Goal: Task Accomplishment & Management: Complete application form

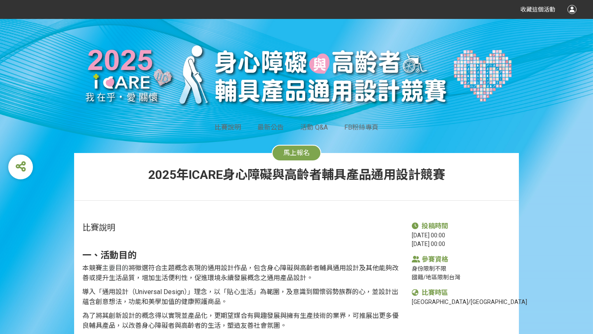
click at [292, 156] on span "馬上報名" at bounding box center [296, 153] width 26 height 8
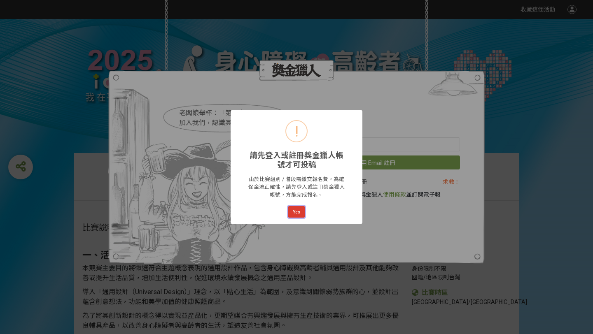
click at [297, 210] on button "Yes" at bounding box center [296, 212] width 16 height 12
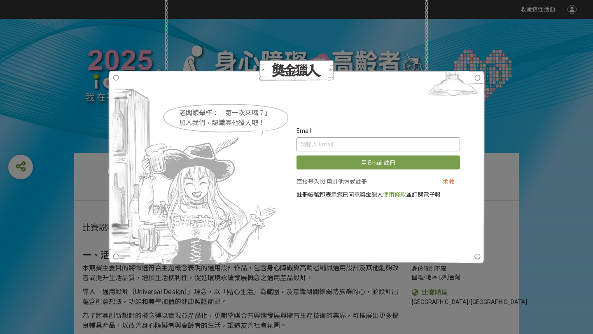
click at [359, 145] on input "text" at bounding box center [379, 145] width 164 height 14
type input "[EMAIL_ADDRESS][DOMAIN_NAME]"
click at [306, 180] on link "直接登入" at bounding box center [308, 182] width 23 height 7
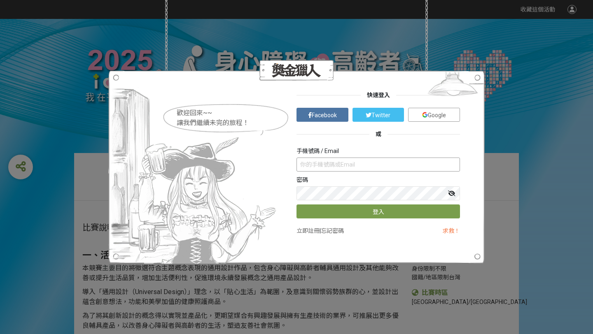
type input "[EMAIL_ADDRESS][DOMAIN_NAME]"
click at [353, 213] on button "登入" at bounding box center [379, 212] width 164 height 14
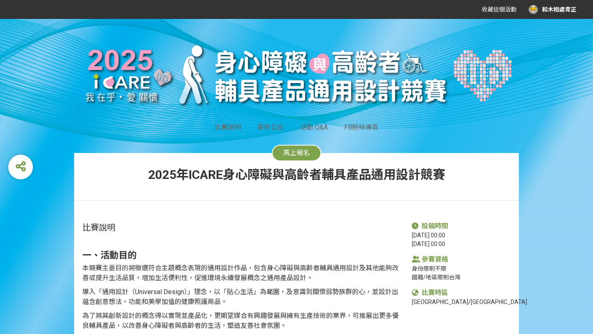
click at [300, 154] on span "馬上報名" at bounding box center [296, 153] width 26 height 8
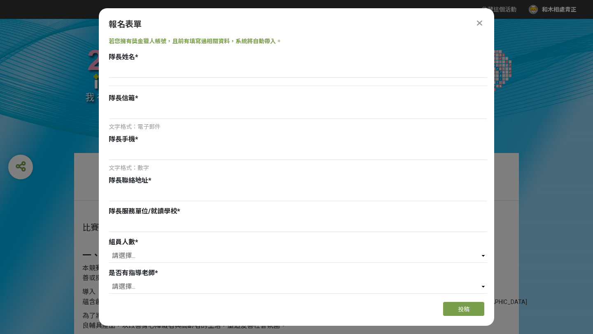
scroll to position [58, 0]
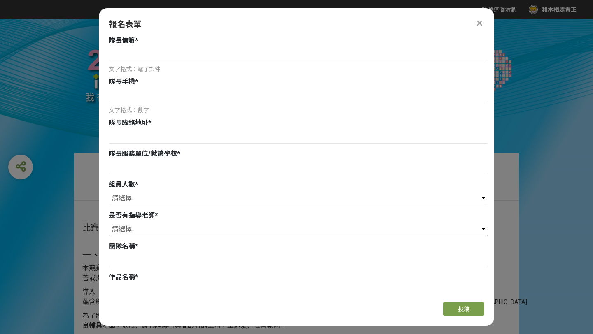
click at [220, 227] on select "請選擇... 是 否" at bounding box center [298, 229] width 379 height 14
select select "是"
click at [175, 262] on input at bounding box center [298, 260] width 379 height 14
type input "陳青正"
click at [173, 296] on div "報名表單 若您擁有獎金獵人帳號，且前有填寫過相關資料，系統將自動帶入。 隊長姓名 * 隊長信箱 * 文字格式：電子郵件 隊長手機 * 文字格式：數字 隊長聯絡…" at bounding box center [296, 167] width 395 height 318
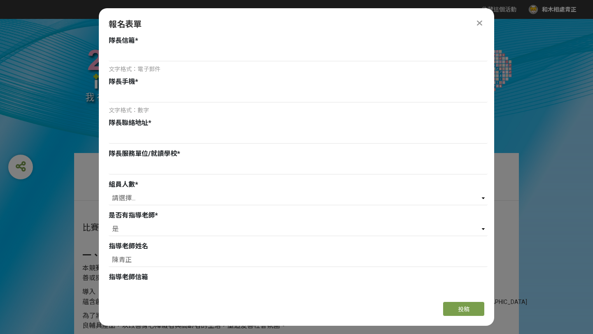
click at [166, 279] on div "指導老師信箱" at bounding box center [298, 278] width 379 height 10
click at [168, 278] on div "指導老師信箱" at bounding box center [298, 278] width 379 height 10
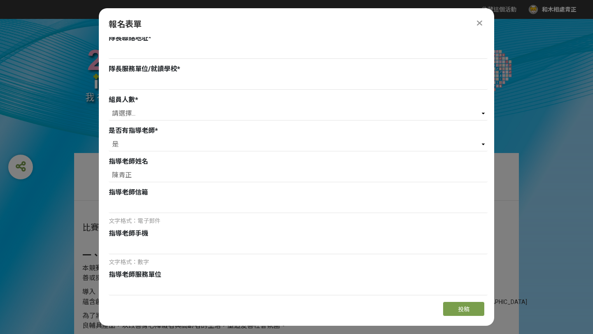
scroll to position [144, 0]
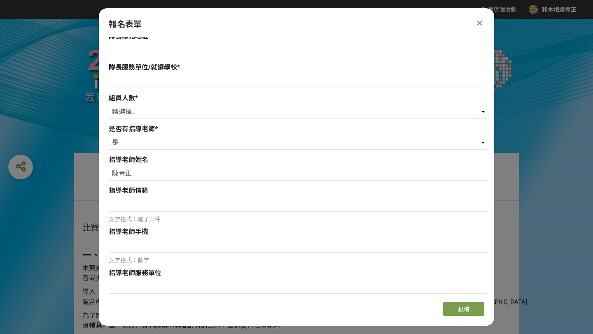
click at [145, 204] on input at bounding box center [298, 205] width 379 height 14
type input "ㄘ"
type input "[EMAIL_ADDRESS][DOMAIN_NAME]"
click at [133, 248] on input at bounding box center [298, 246] width 379 height 14
type input "0933657745"
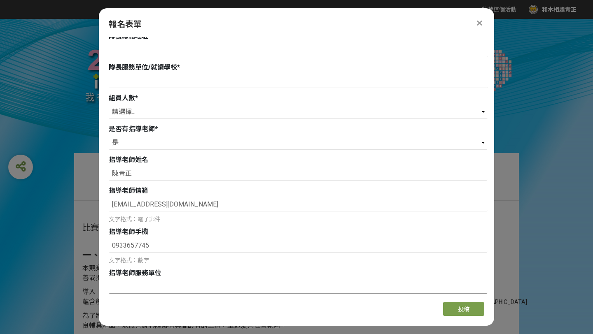
click at [140, 289] on input at bounding box center [298, 287] width 379 height 14
type input "e"
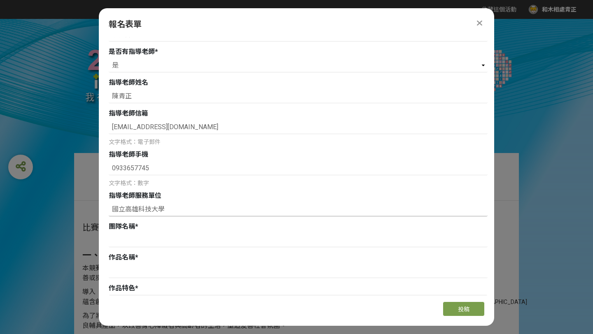
scroll to position [227, 0]
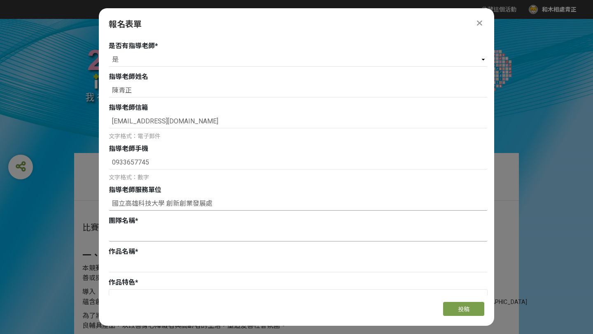
type input "國立高雄科技大學 創新創業發展處"
click at [147, 236] on input at bounding box center [298, 235] width 379 height 14
type input "萊芙文創"
click at [145, 271] on input at bounding box center [298, 266] width 379 height 14
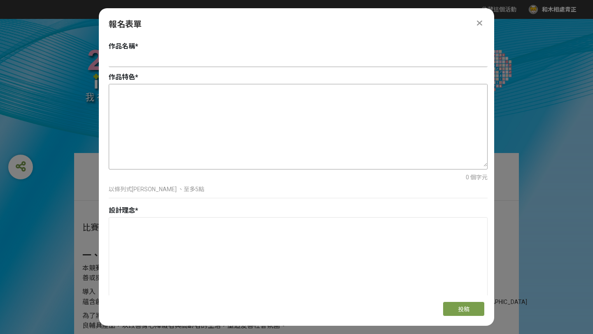
scroll to position [393, 0]
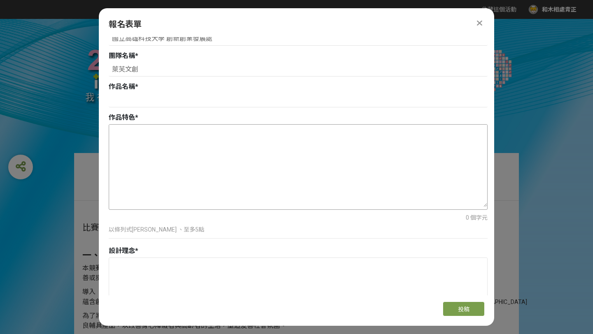
click at [198, 164] on textarea at bounding box center [298, 166] width 378 height 82
click at [168, 155] on textarea "To enrich screen reader interactions, please activate Accessibility in Grammarl…" at bounding box center [298, 166] width 378 height 82
paste textarea "即時視覺回饋 LED [PERSON_NAME]伸長度與速度變色（綠/黃/紅），讓使用者即時了解運動強度與姿勢正確性。 多感官訓練 結合視覺與肌肉[PERSO…"
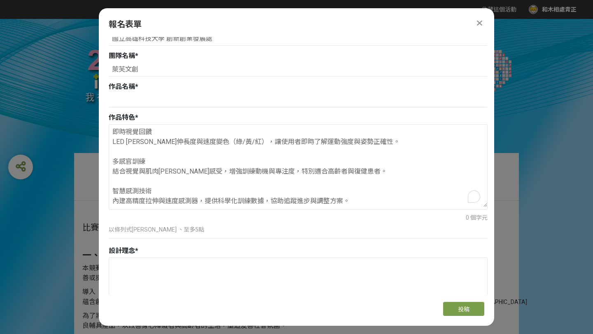
scroll to position [57, 0]
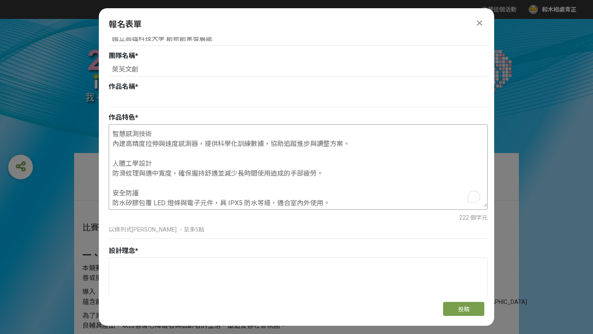
click at [139, 144] on textarea "即時視覺回饋 LED [PERSON_NAME]伸長度與速度變色（綠/黃/紅），讓使用者即時了解運動強度與姿勢正確性。 多感官訓練 結合視覺與肌肉[PERSO…" at bounding box center [298, 166] width 378 height 82
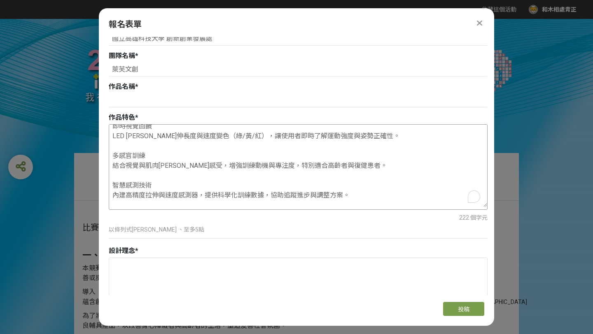
scroll to position [0, 0]
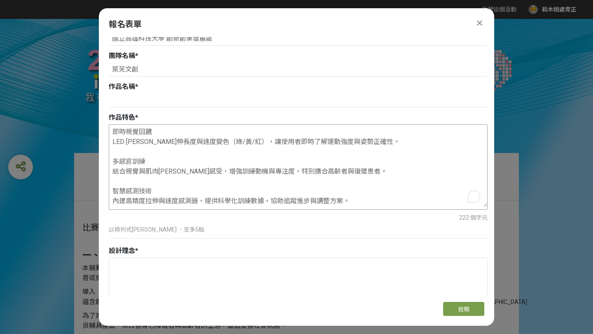
click at [114, 131] on textarea "即時視覺回饋 LED [PERSON_NAME]伸長度與速度變色（綠/黃/紅），讓使用者即時了解運動強度與姿勢正確性。 多感官訓練 結合視覺與肌肉[PERSO…" at bounding box center [298, 166] width 378 height 82
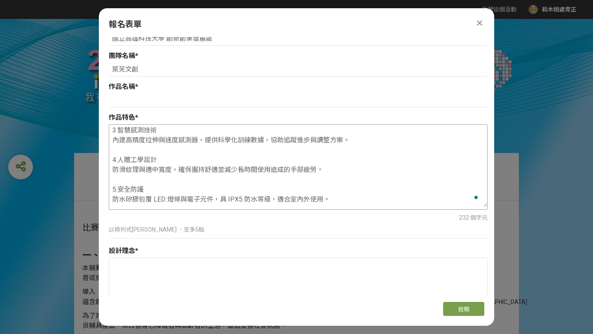
scroll to position [61, 0]
type textarea "1.即時視覺回饋 LED 燈條依拉伸長度與速度變色（綠/黃/紅），讓使用者即時了解運動強度與姿勢正確性。 2.多感官訓練 結合視覺與肌肉[PERSON_NAM…"
click at [144, 283] on textarea at bounding box center [298, 299] width 378 height 82
paste textarea "智慧燈號彈力帶以「視覺回饋」結合「運動監測」為核心設計概念，專為高齡者與復健使用者打造，讓訓練過程更直觀、安全且具趣味性。彈力帶內嵌高亮度 LED 燈條，能根…"
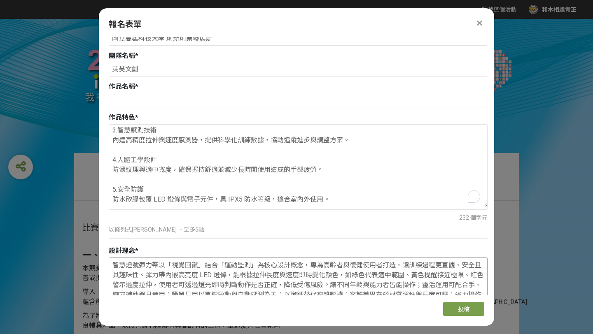
scroll to position [406, 0]
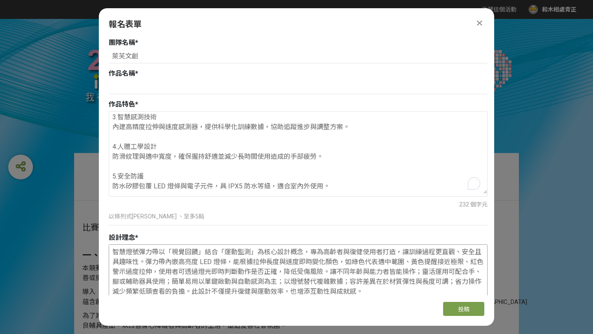
drag, startPoint x: 158, startPoint y: 253, endPoint x: 112, endPoint y: 249, distance: 45.9
click at [112, 249] on textarea "智慧燈號彈力帶以「視覺回饋」結合「運動監測」為核心設計概念，專為高齡者與復健使用者打造，讓訓練過程更直觀、安全且具趣味性。彈力帶內嵌高亮度 LED 燈條，能根…" at bounding box center [298, 286] width 378 height 82
type textarea "智慧燈號彈力帶以「視覺回饋」結合「運動監測」為核心設計概念，專為高齡者與復健使用者打造，讓訓練過程更直觀、安全且具趣味性。彈力帶內嵌高亮度 LED 燈條，能根…"
click at [133, 89] on input at bounding box center [298, 87] width 379 height 14
paste input "智慧燈號彈力帶"
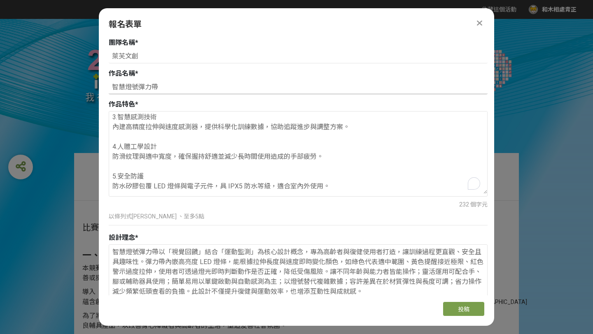
scroll to position [585, 0]
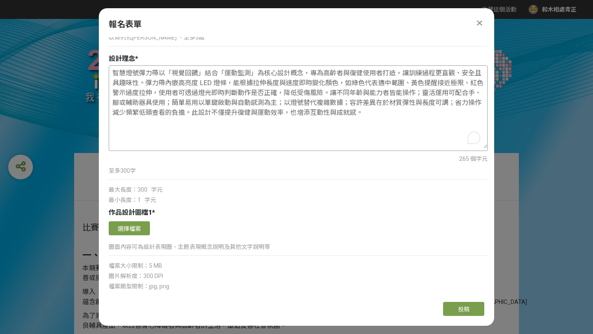
type input "智慧燈號彈力帶"
click at [369, 114] on textarea "智慧燈號彈力帶以「視覺回饋」結合「運動監測」為核心設計概念，專為高齡者與復健使用者打造，讓訓練過程更直觀、安全且具趣味性。彈力帶內嵌高亮度 LED 燈條，能根…" at bounding box center [298, 107] width 378 height 82
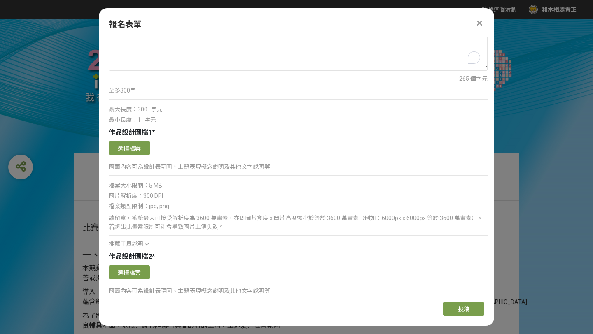
scroll to position [683, 0]
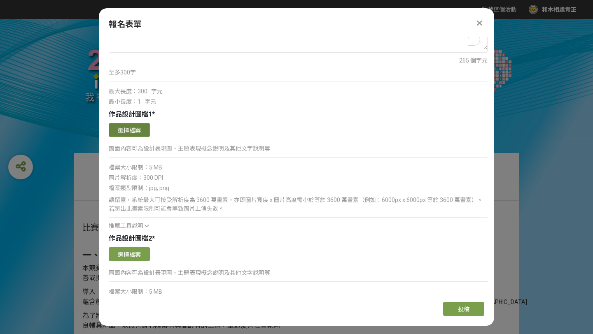
click at [130, 124] on button "選擇檔案" at bounding box center [129, 130] width 41 height 14
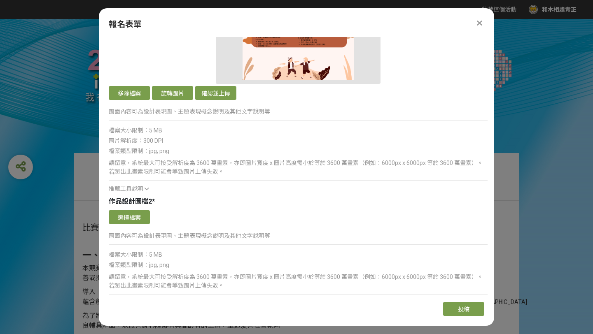
scroll to position [885, 0]
click at [136, 218] on button "選擇檔案" at bounding box center [129, 218] width 41 height 14
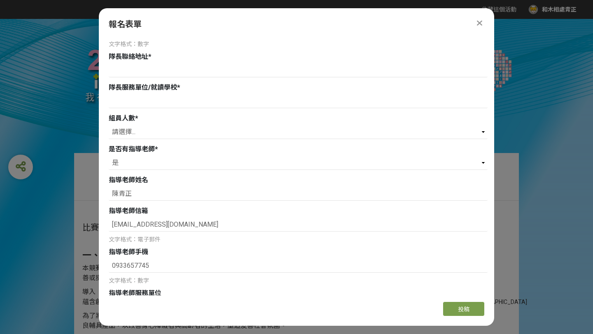
scroll to position [0, 0]
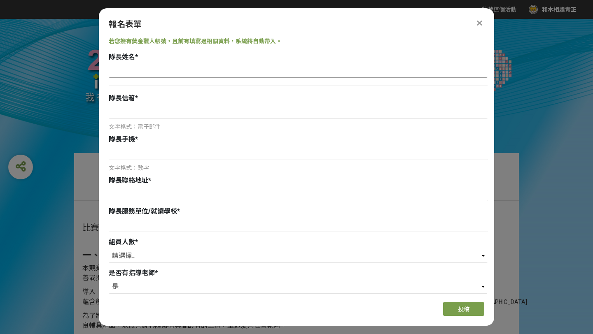
click at [244, 73] on input at bounding box center [298, 71] width 379 height 14
type input "q"
type input "[PERSON_NAME]"
click at [154, 114] on input at bounding box center [298, 112] width 379 height 14
click at [150, 228] on input at bounding box center [298, 225] width 379 height 14
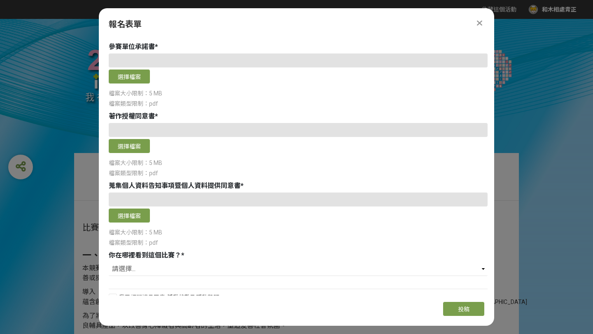
scroll to position [1456, 0]
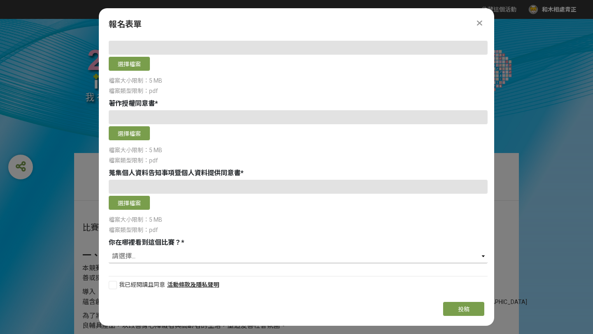
type input "國立高雄科技大學"
click at [140, 259] on select "請選擇... 獎金獵人網站 Facebook / Instagram 校園講座 / 老師系上推薦 電子郵件 海報 其他" at bounding box center [298, 257] width 379 height 14
select select "獎金獵人網站"
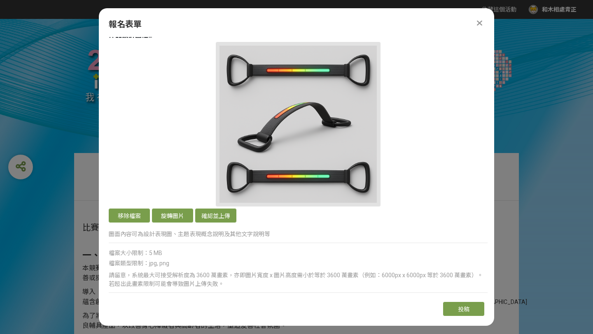
scroll to position [1126, 0]
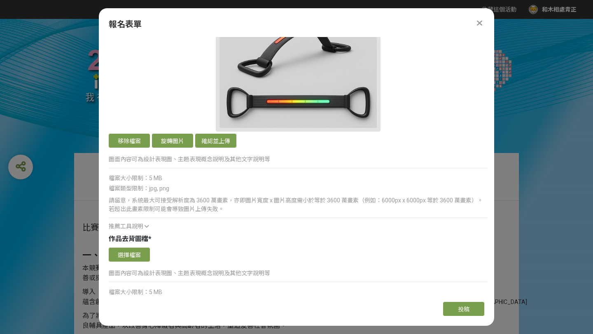
click at [307, 89] on img at bounding box center [298, 49] width 157 height 157
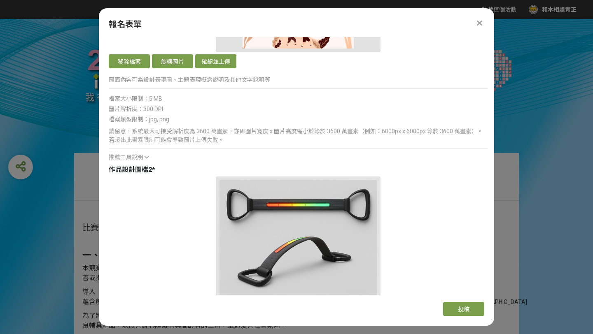
scroll to position [1142, 0]
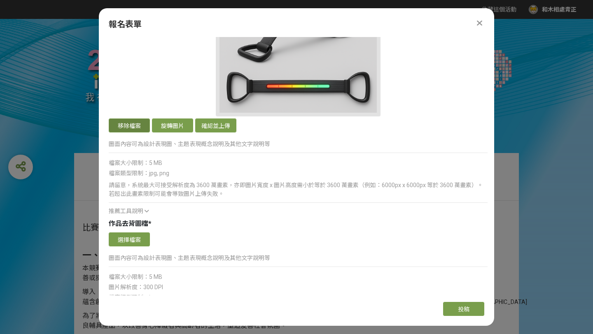
click at [128, 129] on button "移除檔案" at bounding box center [129, 126] width 41 height 14
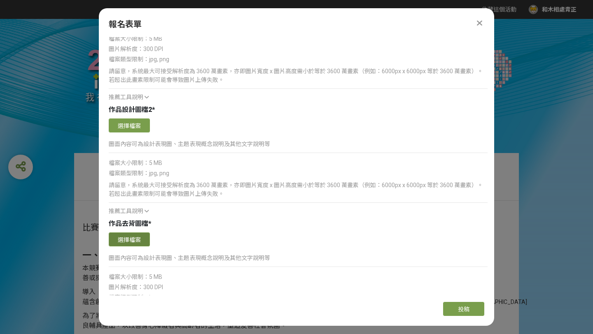
click at [129, 241] on button "選擇檔案" at bounding box center [129, 240] width 41 height 14
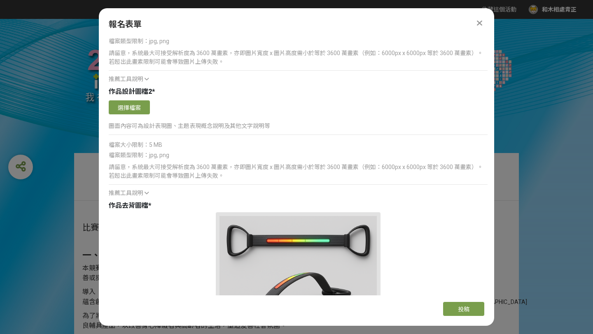
scroll to position [701, 0]
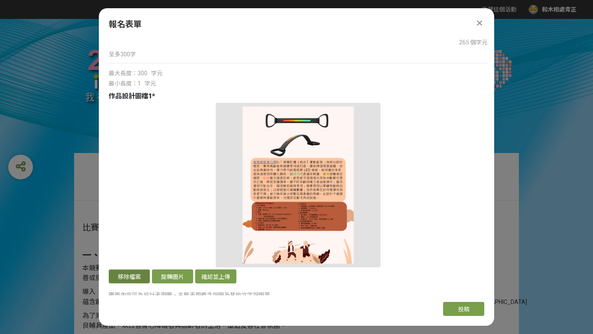
click at [134, 281] on button "移除檔案" at bounding box center [129, 277] width 41 height 14
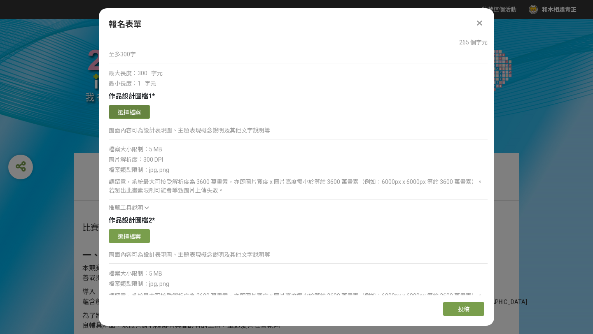
click at [129, 111] on button "選擇檔案" at bounding box center [129, 112] width 41 height 14
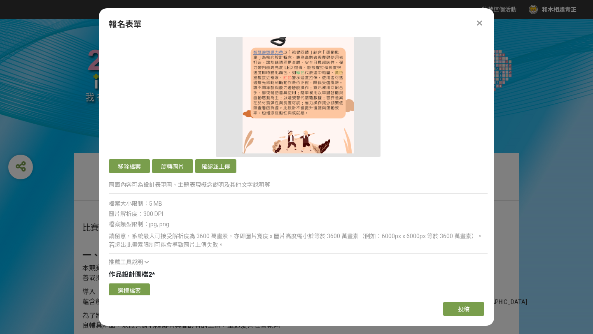
scroll to position [937, 0]
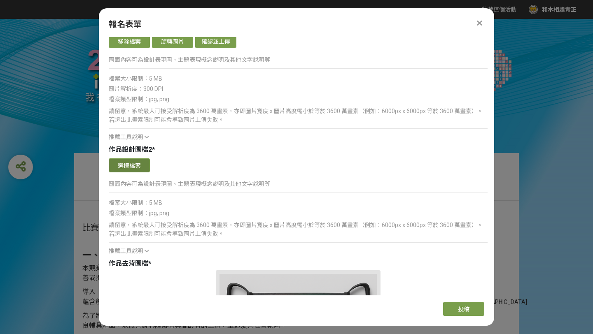
click at [137, 167] on button "選擇檔案" at bounding box center [129, 166] width 41 height 14
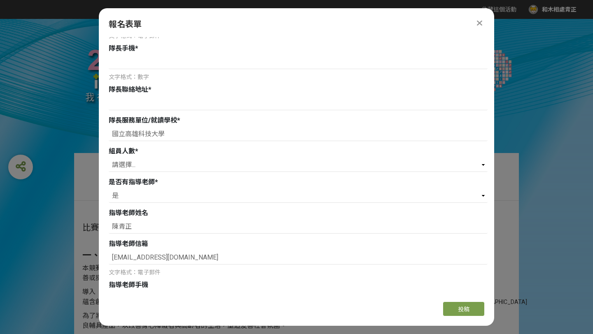
scroll to position [0, 0]
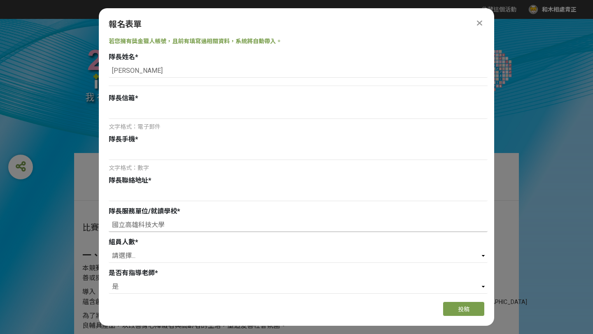
click at [201, 226] on input "國立高雄科技大學" at bounding box center [298, 225] width 379 height 14
click at [133, 193] on input at bounding box center [298, 194] width 379 height 14
click at [129, 113] on input at bounding box center [298, 112] width 379 height 14
type input "[EMAIL_ADDRESS][DOMAIN_NAME]"
click at [127, 158] on input at bounding box center [298, 153] width 379 height 14
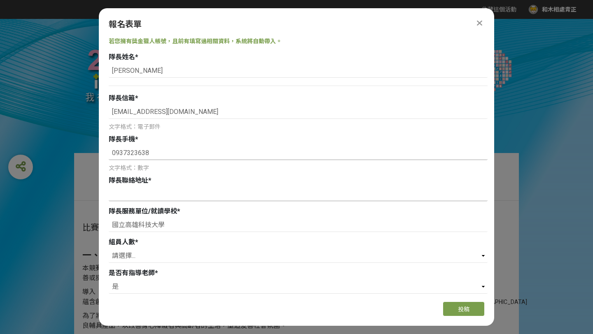
type input "0937323638"
click at [136, 196] on input at bounding box center [298, 194] width 379 height 14
type input "[STREET_ADDRESS]"
click at [182, 256] on select "請選擇... 0 1 2 3" at bounding box center [298, 256] width 379 height 14
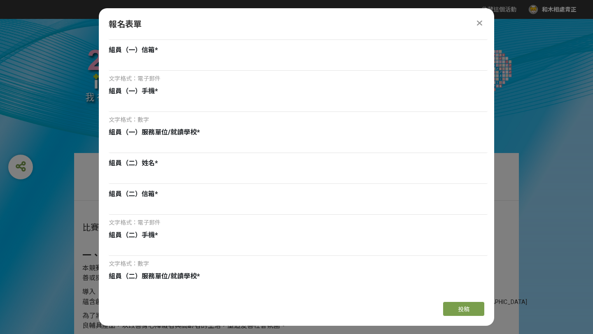
scroll to position [82, 0]
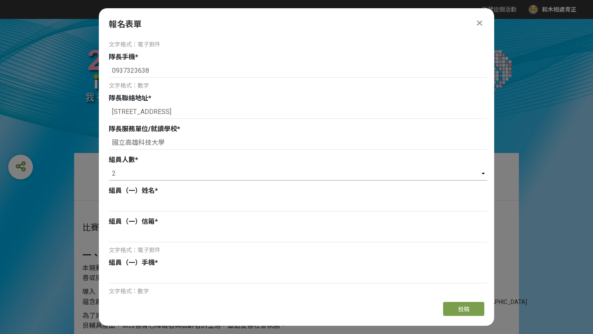
click at [480, 174] on select "請選擇... 0 1 2 3" at bounding box center [298, 174] width 379 height 14
select select "1"
click at [197, 203] on input at bounding box center [298, 205] width 379 height 14
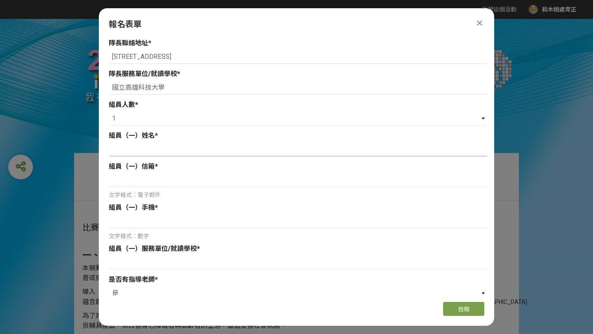
scroll to position [222, 0]
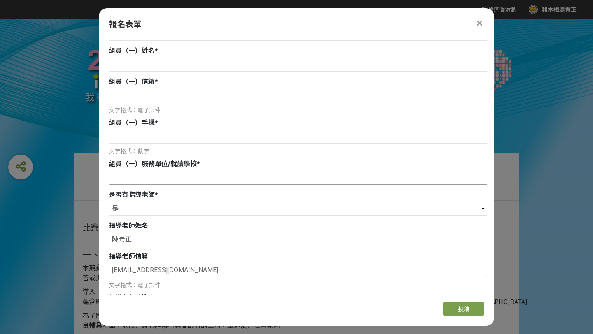
click at [187, 180] on input at bounding box center [298, 178] width 379 height 14
type input "國立高雄科技大學"
click at [157, 136] on input at bounding box center [298, 137] width 379 height 14
click at [158, 65] on input at bounding box center [298, 65] width 379 height 14
type input "[PERSON_NAME]"
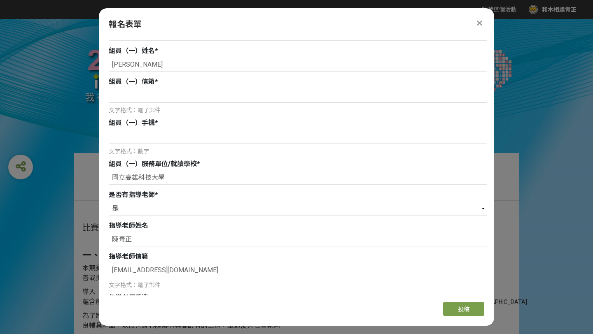
click at [142, 95] on input at bounding box center [298, 96] width 379 height 14
type input "[EMAIL_ADDRESS][DOMAIN_NAME]"
click at [147, 137] on input at bounding box center [298, 137] width 379 height 14
type input "ㄅ"
type input "1"
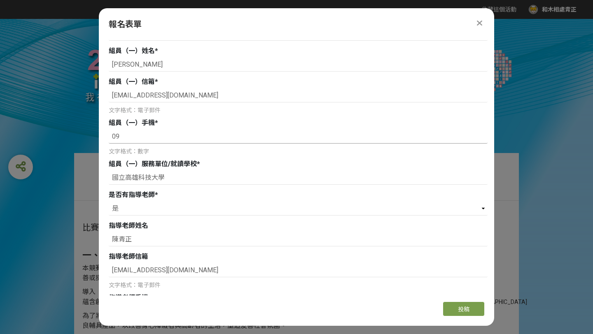
type input "0"
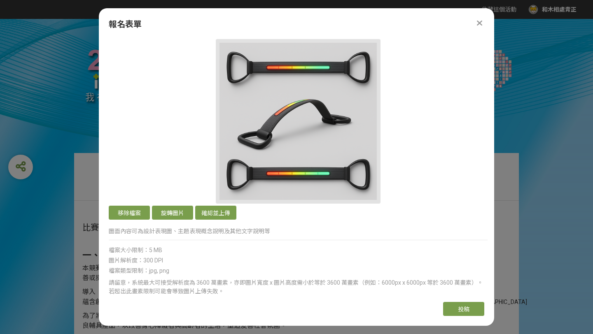
scroll to position [1765, 0]
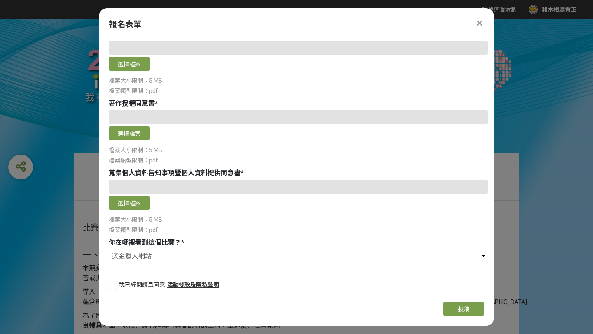
type input "0919435127"
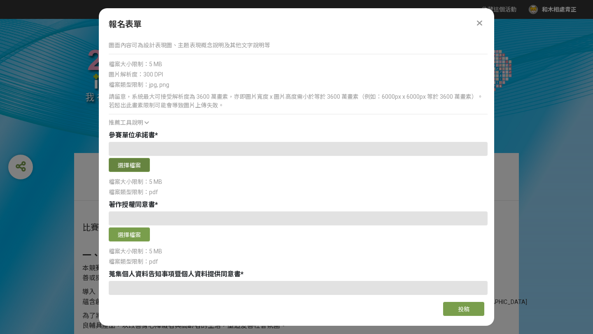
click at [125, 168] on button "選擇檔案" at bounding box center [129, 165] width 41 height 14
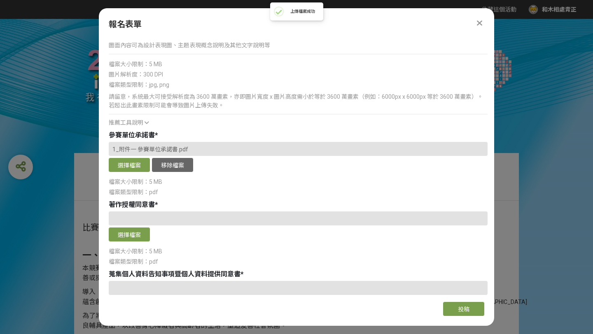
scroll to position [1765, 0]
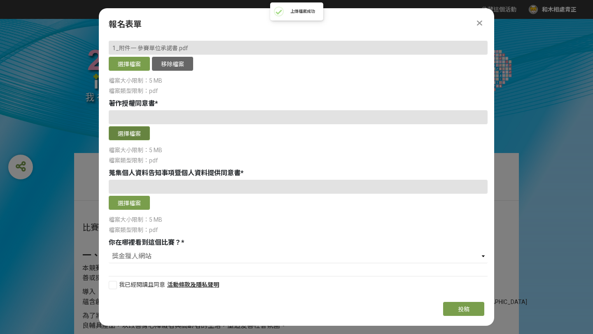
click at [137, 130] on button "選擇檔案" at bounding box center [129, 133] width 41 height 14
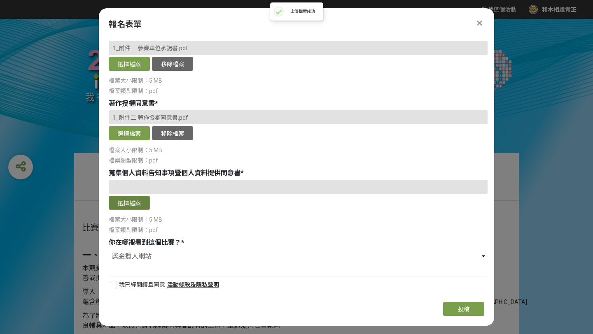
click at [121, 200] on button "選擇檔案" at bounding box center [129, 203] width 41 height 14
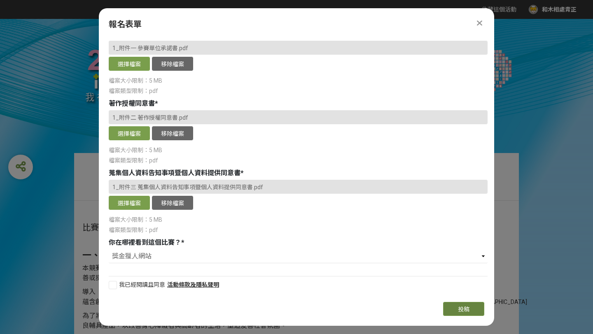
click at [464, 313] on button "投稿" at bounding box center [463, 309] width 41 height 14
click at [353, 311] on div "投稿" at bounding box center [391, 309] width 188 height 14
click at [111, 285] on div at bounding box center [113, 285] width 8 height 8
checkbox input "true"
click at [467, 311] on span "投稿" at bounding box center [464, 309] width 12 height 7
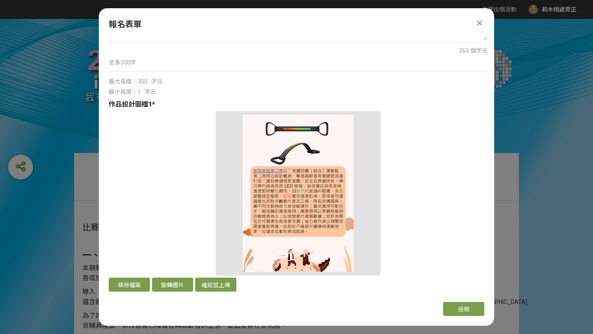
scroll to position [758, 0]
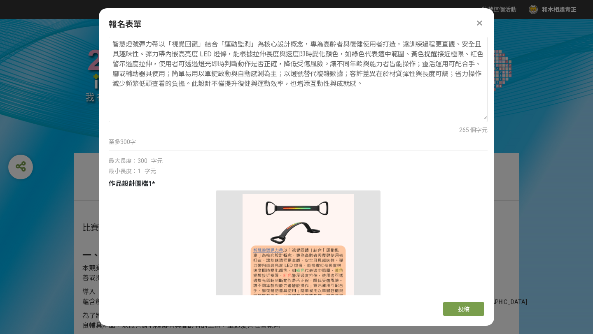
click at [166, 196] on div "移除檔案 旋轉圖片 確認並上傳" at bounding box center [298, 282] width 379 height 183
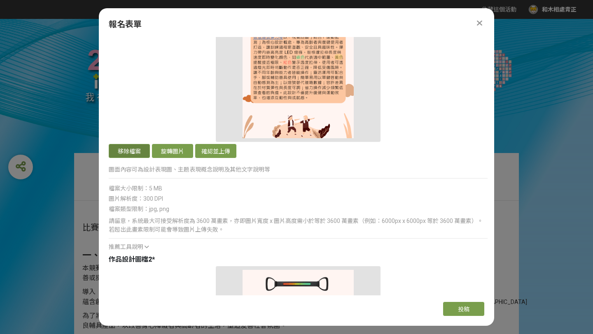
click at [127, 153] on button "移除檔案" at bounding box center [129, 151] width 41 height 14
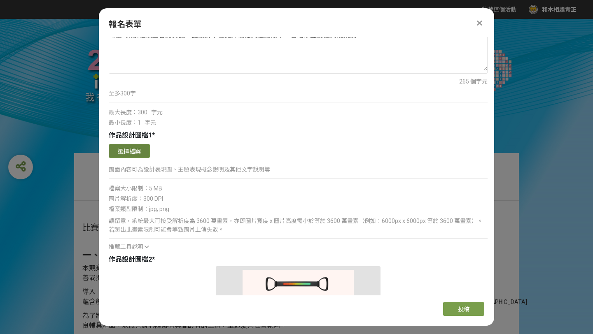
click at [128, 153] on button "選擇檔案" at bounding box center [129, 151] width 41 height 14
click at [132, 149] on button "選擇檔案" at bounding box center [129, 151] width 41 height 14
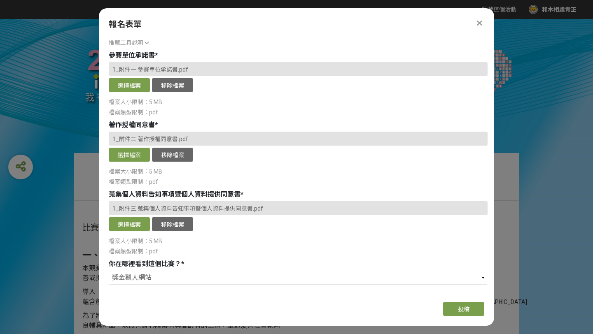
scroll to position [1591, 0]
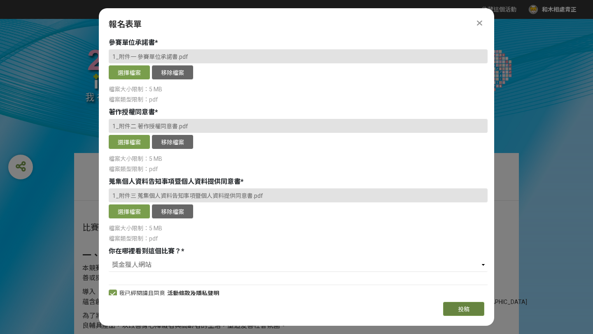
click at [465, 303] on button "投稿" at bounding box center [463, 309] width 41 height 14
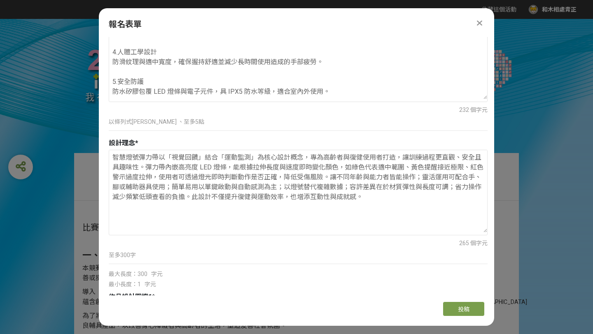
scroll to position [743, 0]
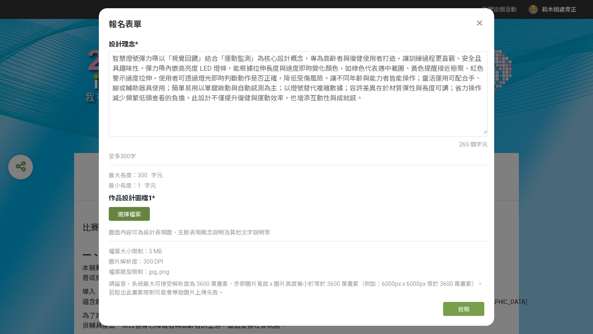
click at [124, 213] on button "選擇檔案" at bounding box center [129, 214] width 41 height 14
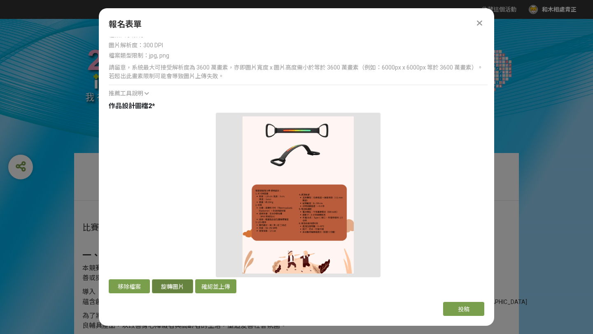
click at [153, 285] on button "旋轉圖片" at bounding box center [172, 287] width 41 height 14
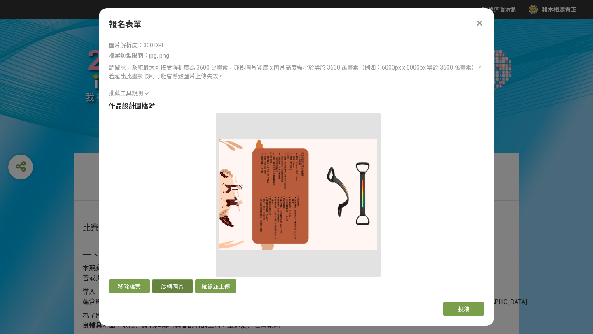
click at [153, 285] on button "旋轉圖片" at bounding box center [172, 287] width 41 height 14
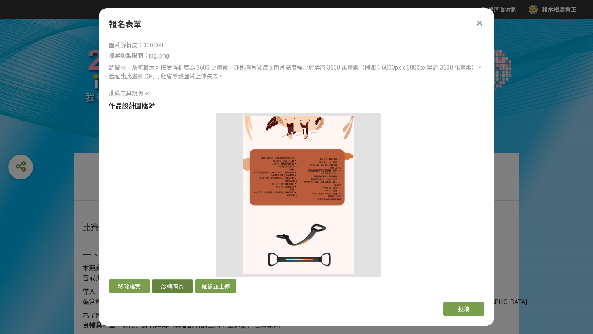
click at [153, 285] on button "旋轉圖片" at bounding box center [172, 287] width 41 height 14
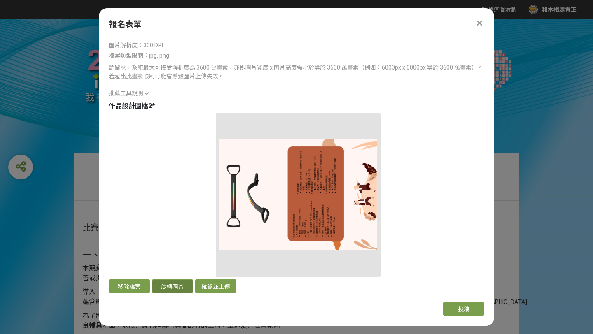
click at [153, 285] on button "旋轉圖片" at bounding box center [172, 287] width 41 height 14
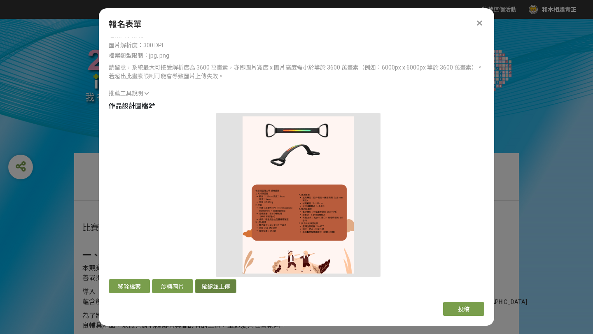
click at [220, 289] on button "確認並上傳" at bounding box center [215, 287] width 41 height 14
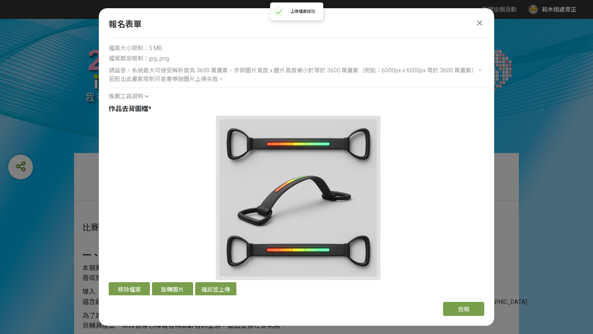
scroll to position [1327, 0]
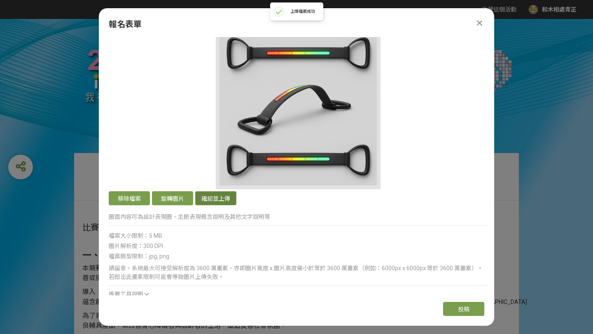
click at [212, 201] on button "確認並上傳" at bounding box center [215, 199] width 41 height 14
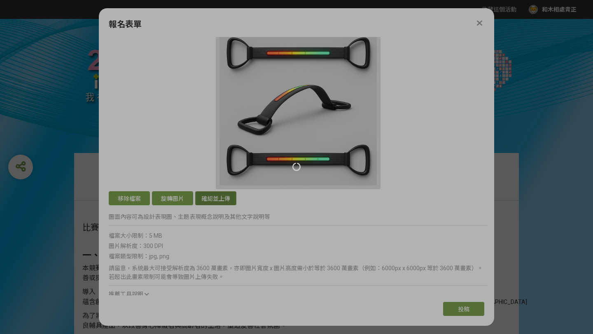
scroll to position [1162, 0]
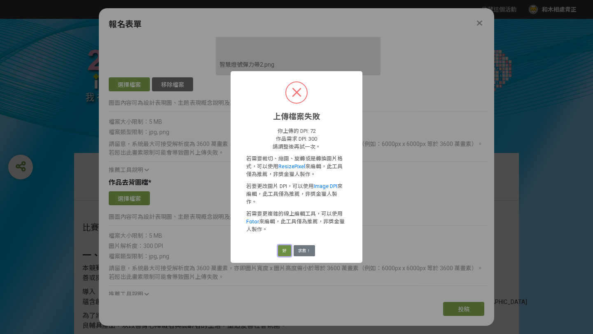
click at [285, 248] on button "好" at bounding box center [284, 251] width 13 height 12
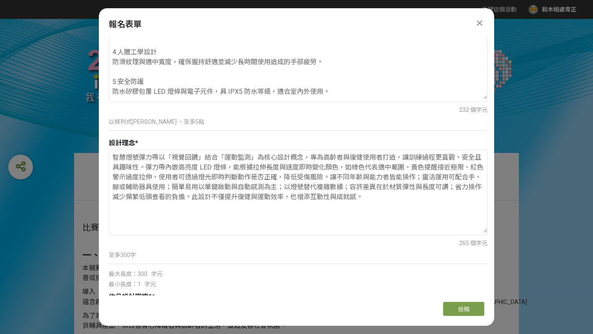
scroll to position [783, 0]
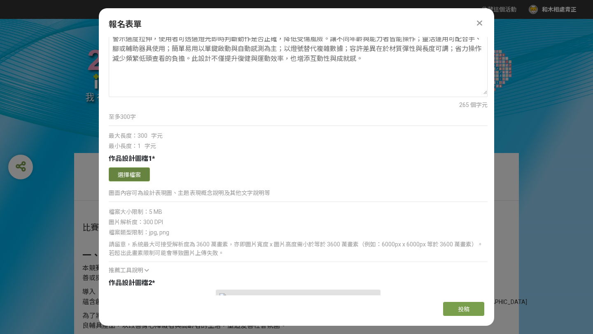
click at [135, 173] on button "選擇檔案" at bounding box center [129, 175] width 41 height 14
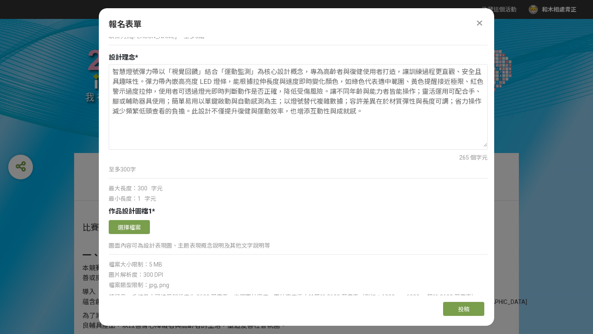
scroll to position [693, 0]
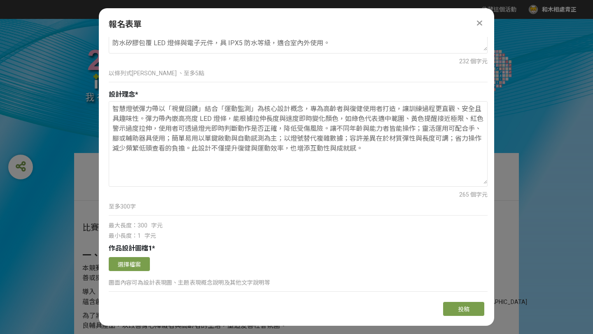
click at [199, 230] on div "智慧燈號彈力帶以「視覺回饋」結合「運動監測」為核心設計概念，專為高齡者與復健使用者打造，讓訓練過程更直觀、安全且具趣味性。彈力帶內嵌高亮度 LED 燈條，能根…" at bounding box center [298, 170] width 379 height 139
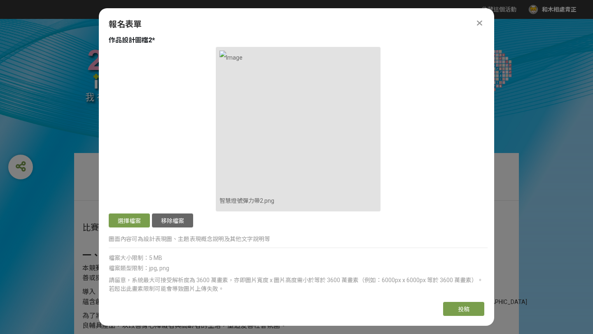
scroll to position [1201, 0]
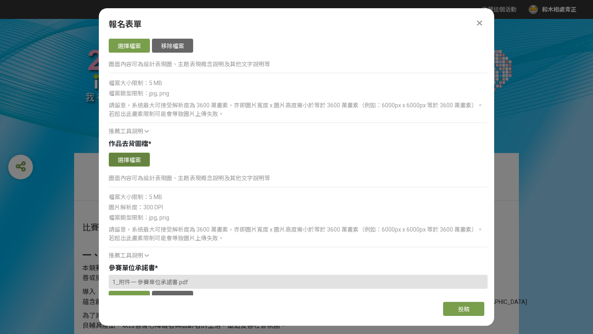
click at [121, 158] on button "選擇檔案" at bounding box center [129, 160] width 41 height 14
click at [133, 158] on button "選擇檔案" at bounding box center [129, 160] width 41 height 14
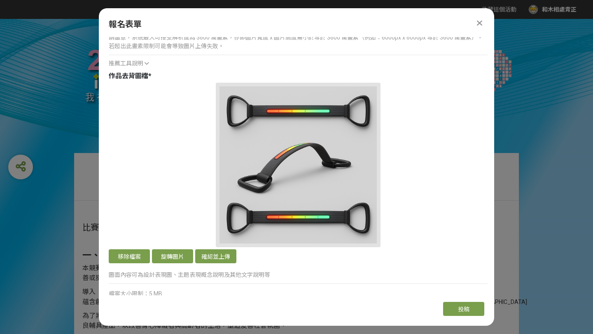
scroll to position [1380, 0]
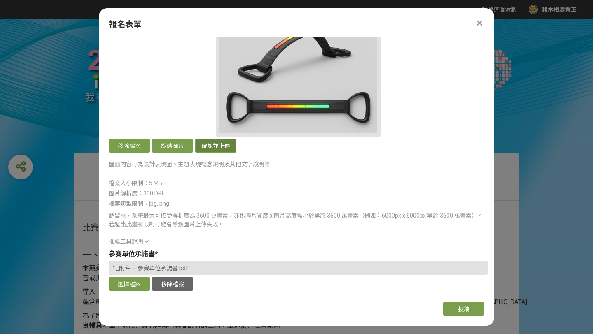
click at [217, 146] on button "確認並上傳" at bounding box center [215, 146] width 41 height 14
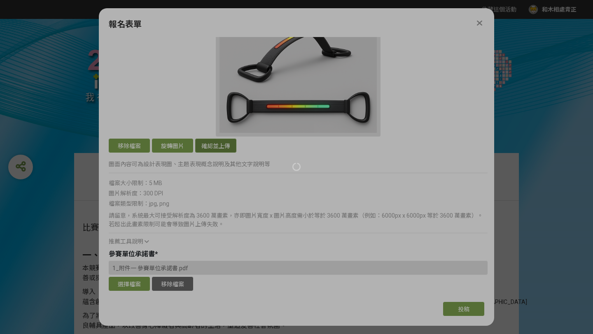
scroll to position [1215, 0]
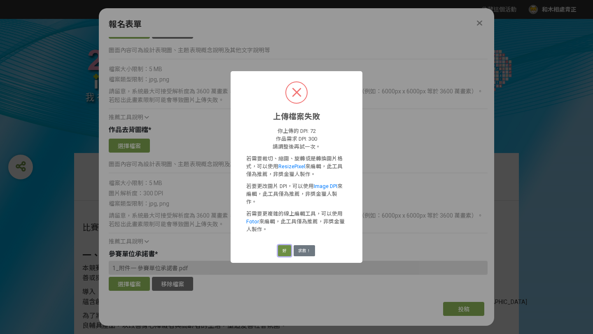
click at [283, 248] on button "好" at bounding box center [284, 251] width 13 height 12
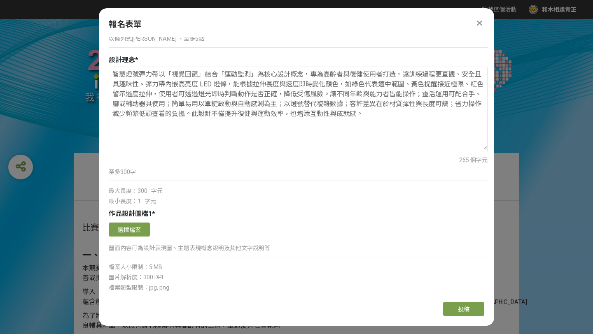
scroll to position [839, 0]
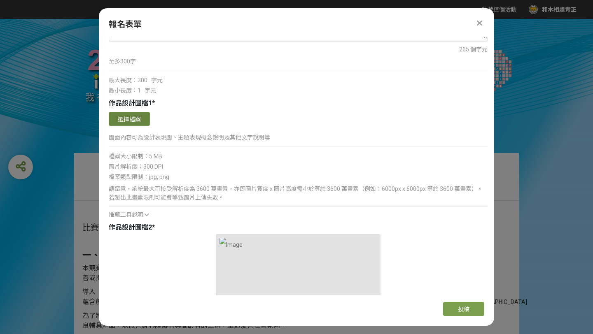
click at [134, 116] on button "選擇檔案" at bounding box center [129, 119] width 41 height 14
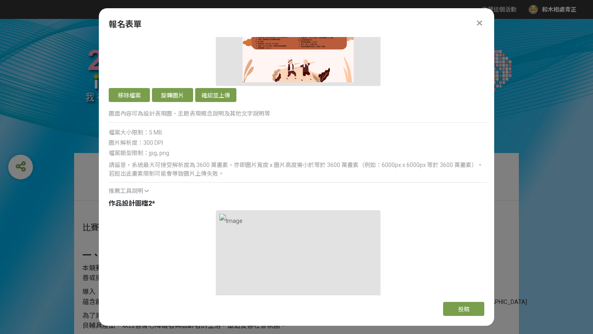
scroll to position [936, 0]
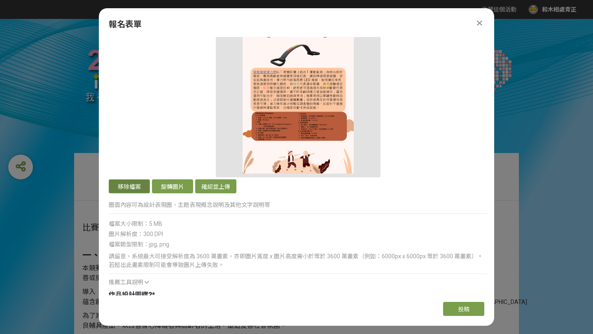
click at [124, 183] on button "移除檔案" at bounding box center [129, 187] width 41 height 14
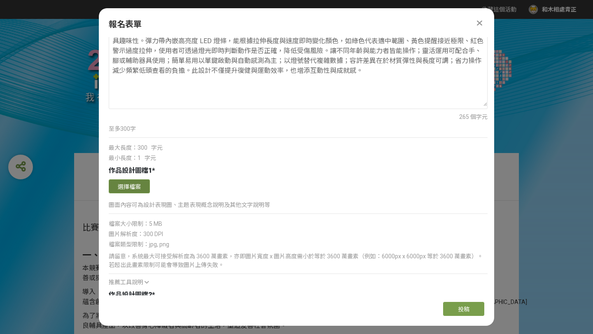
click at [133, 182] on button "選擇檔案" at bounding box center [129, 187] width 41 height 14
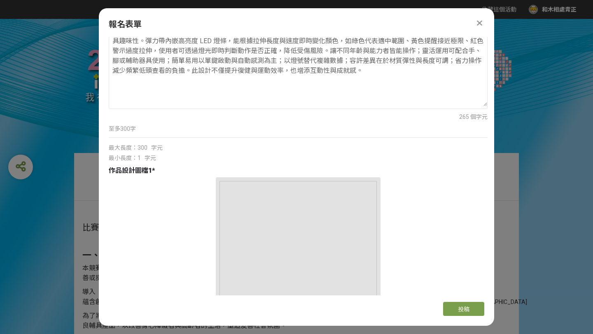
scroll to position [936, 0]
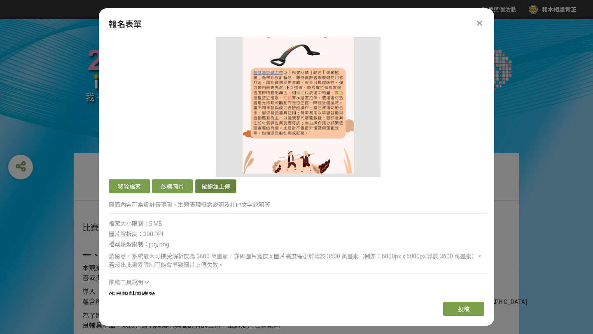
click at [215, 183] on button "確認並上傳" at bounding box center [215, 187] width 41 height 14
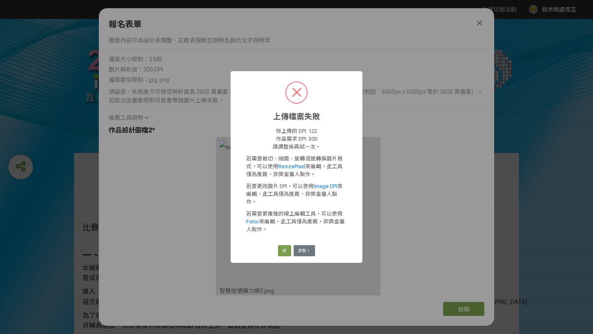
scroll to position [771, 0]
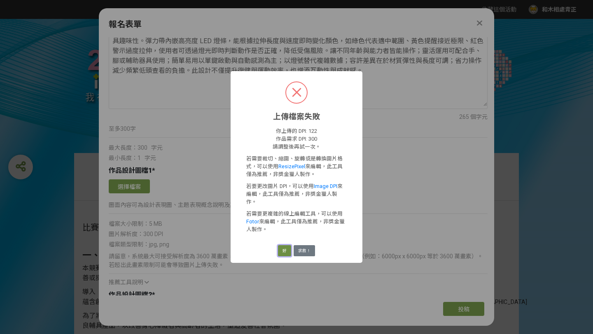
click at [283, 245] on button "好" at bounding box center [284, 251] width 13 height 12
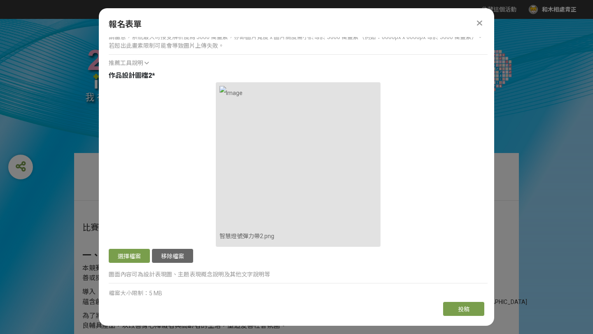
scroll to position [830, 0]
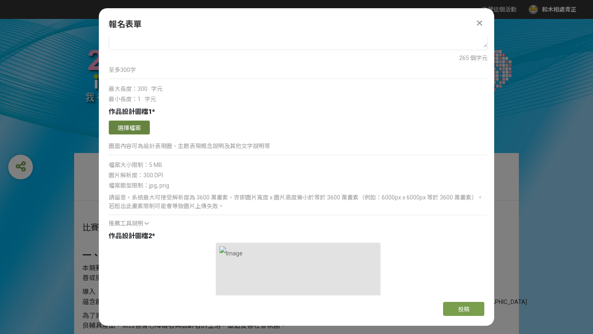
click at [136, 127] on button "選擇檔案" at bounding box center [129, 128] width 41 height 14
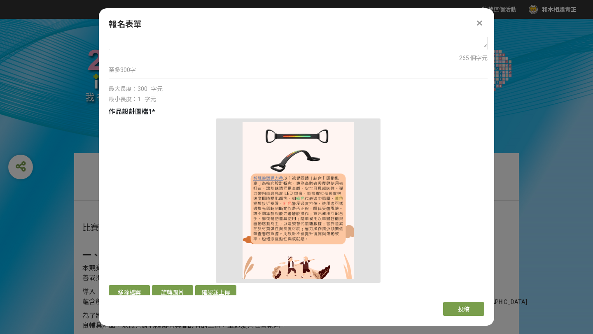
scroll to position [948, 0]
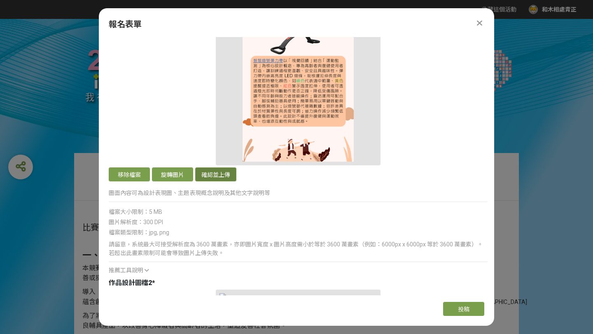
click at [217, 176] on button "確認並上傳" at bounding box center [215, 175] width 41 height 14
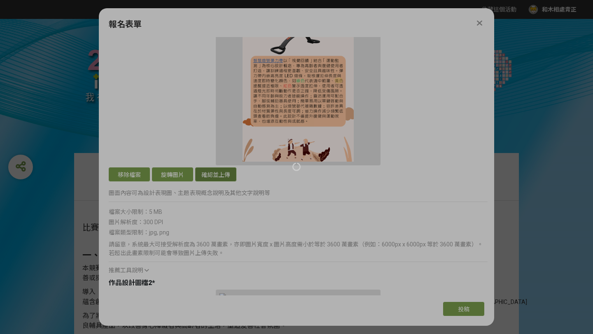
scroll to position [783, 0]
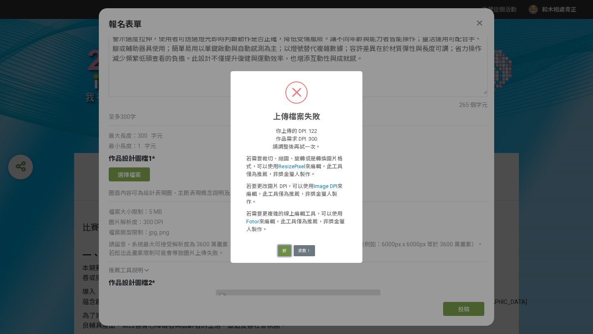
click at [283, 246] on button "好" at bounding box center [284, 251] width 13 height 12
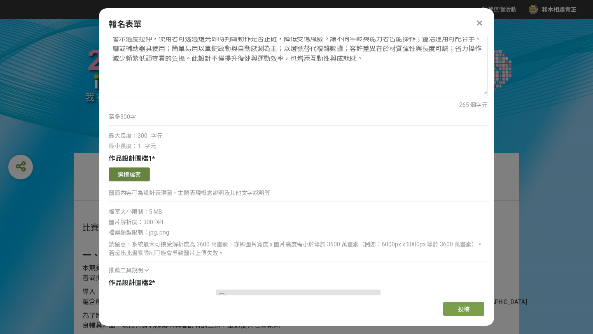
click at [131, 180] on button "選擇檔案" at bounding box center [129, 175] width 41 height 14
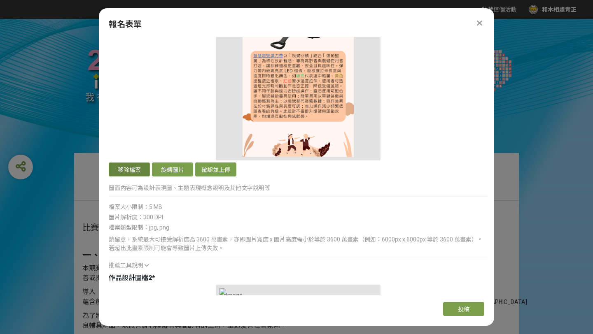
scroll to position [958, 0]
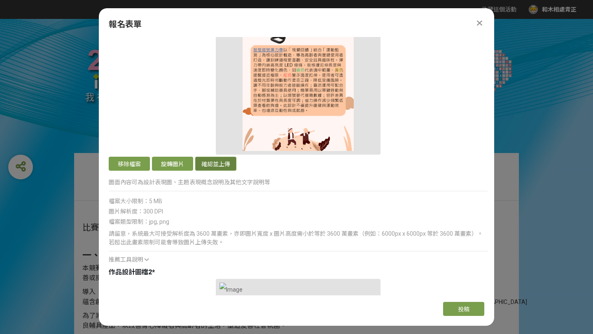
click at [222, 164] on button "確認並上傳" at bounding box center [215, 164] width 41 height 14
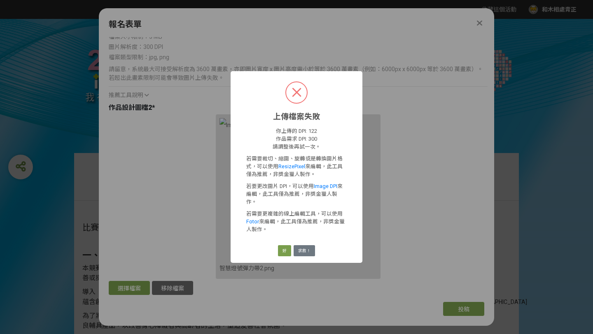
scroll to position [794, 0]
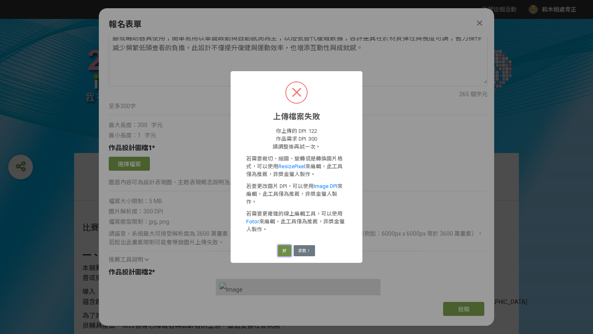
click at [283, 248] on button "好" at bounding box center [284, 251] width 13 height 12
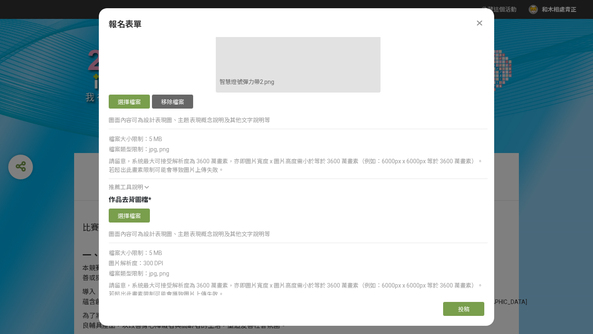
scroll to position [869, 0]
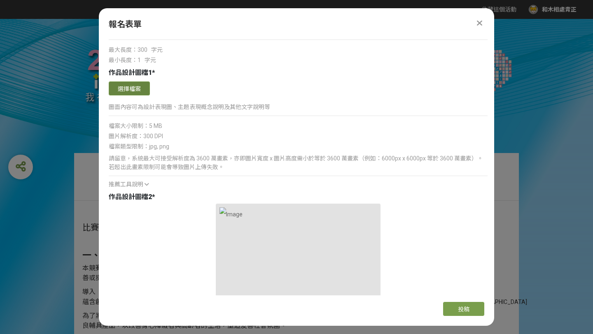
click at [131, 93] on button "選擇檔案" at bounding box center [129, 89] width 41 height 14
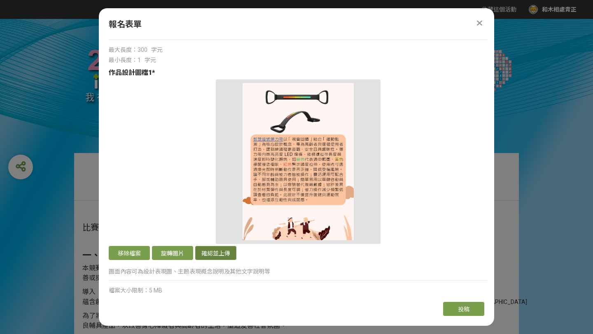
click at [208, 257] on button "確認並上傳" at bounding box center [215, 253] width 41 height 14
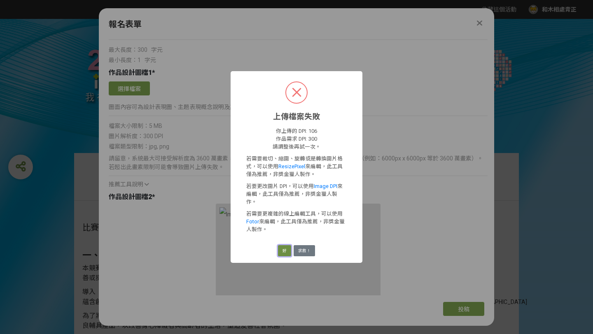
click at [287, 245] on button "好" at bounding box center [284, 251] width 13 height 12
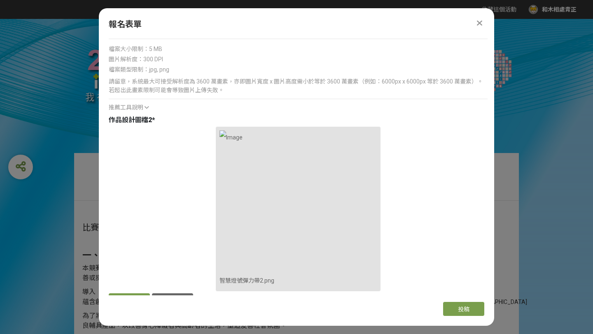
scroll to position [837, 0]
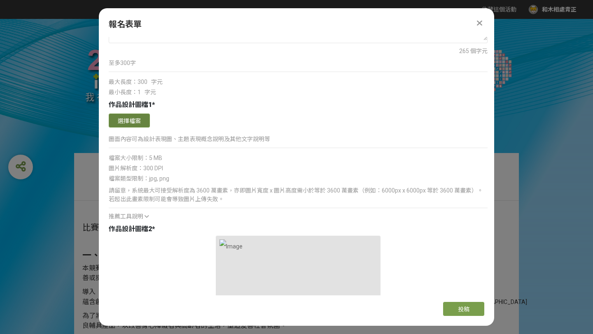
click at [126, 119] on button "選擇檔案" at bounding box center [129, 121] width 41 height 14
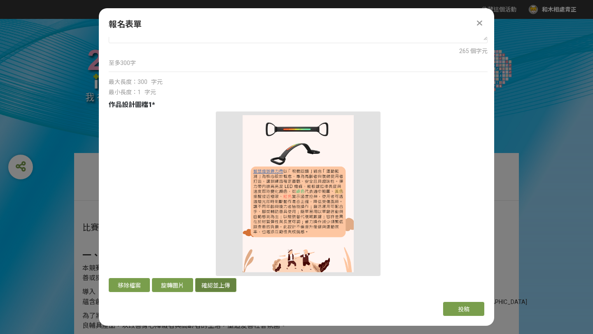
click at [218, 285] on button "確認並上傳" at bounding box center [215, 285] width 41 height 14
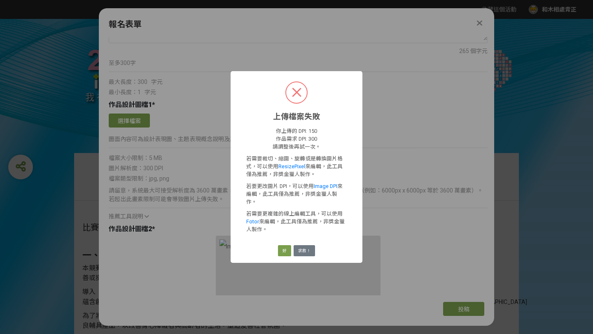
click at [284, 244] on div "好 求救！" at bounding box center [297, 251] width 40 height 14
click at [284, 245] on button "好" at bounding box center [284, 251] width 13 height 12
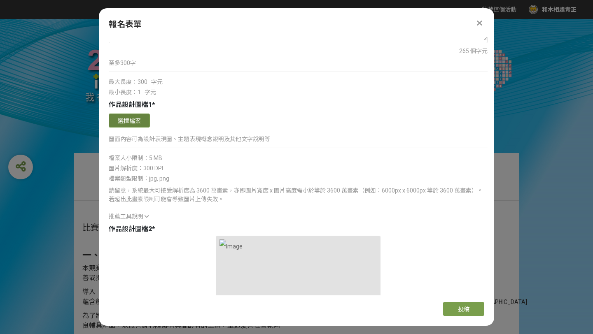
click at [131, 122] on button "選擇檔案" at bounding box center [129, 121] width 41 height 14
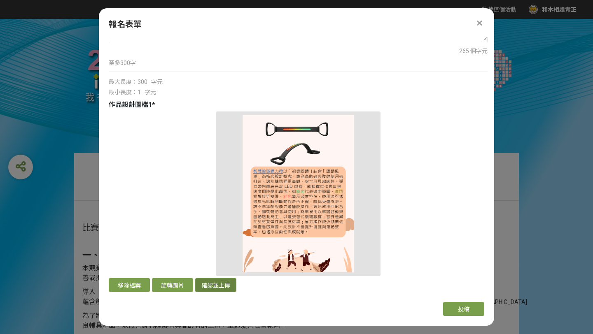
click at [212, 289] on button "確認並上傳" at bounding box center [215, 285] width 41 height 14
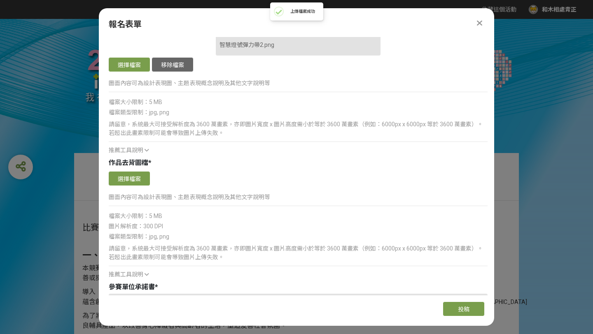
scroll to position [1354, 0]
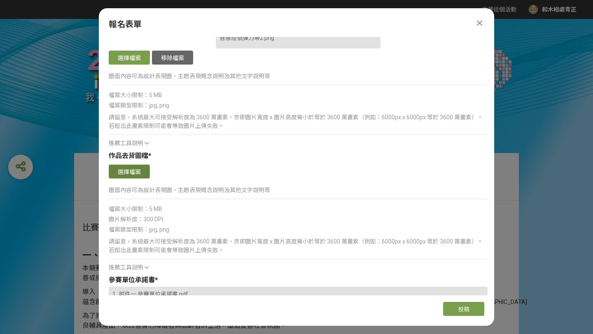
click at [138, 173] on button "選擇檔案" at bounding box center [129, 172] width 41 height 14
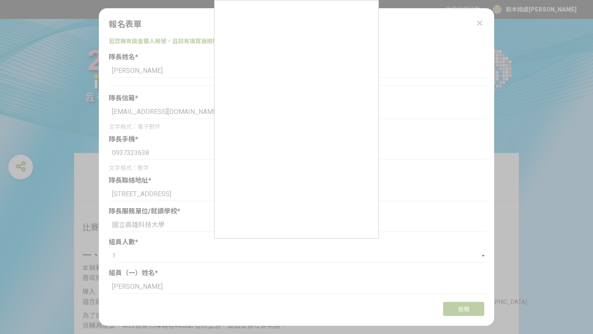
select select "1"
select select "是"
select select "獎金獵人網站"
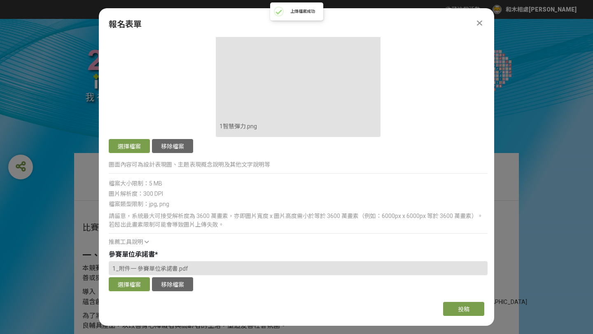
scroll to position [1591, 0]
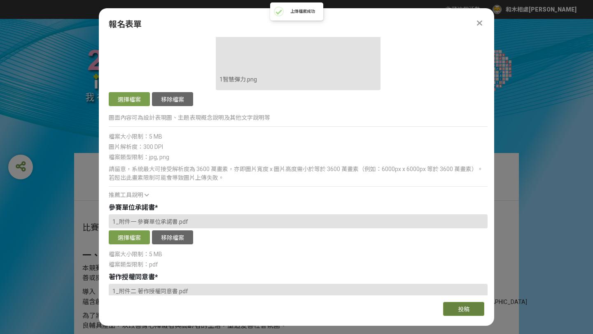
click at [457, 315] on button "投稿" at bounding box center [463, 309] width 41 height 14
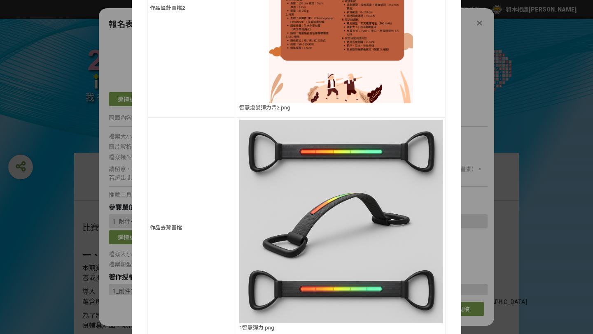
scroll to position [863, 0]
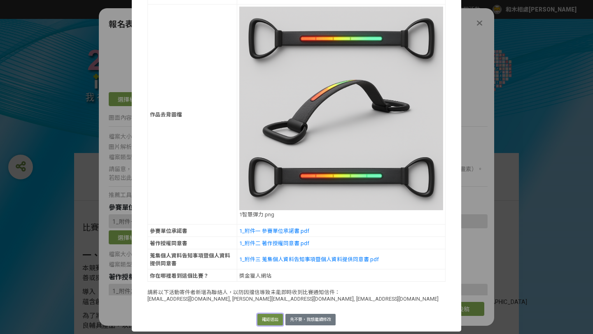
click at [269, 321] on button "確認送出" at bounding box center [270, 320] width 26 height 12
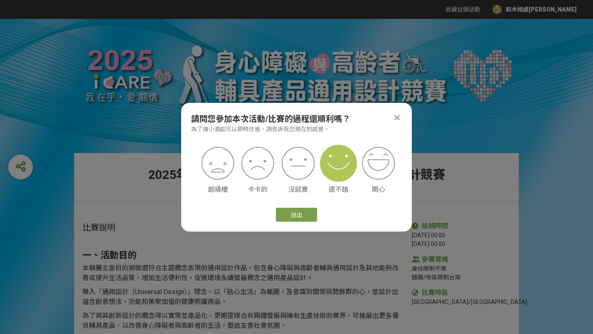
click at [334, 165] on img at bounding box center [338, 163] width 37 height 37
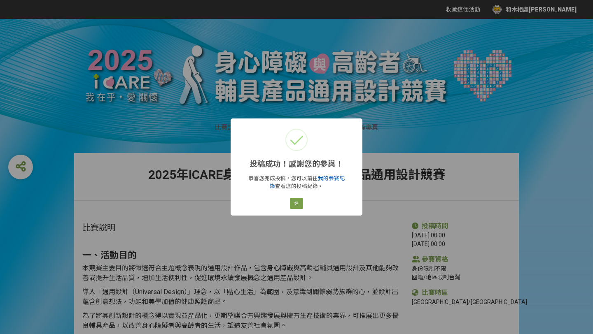
click at [326, 177] on link "我的參賽記錄" at bounding box center [307, 182] width 75 height 14
